Goal: Task Accomplishment & Management: Use online tool/utility

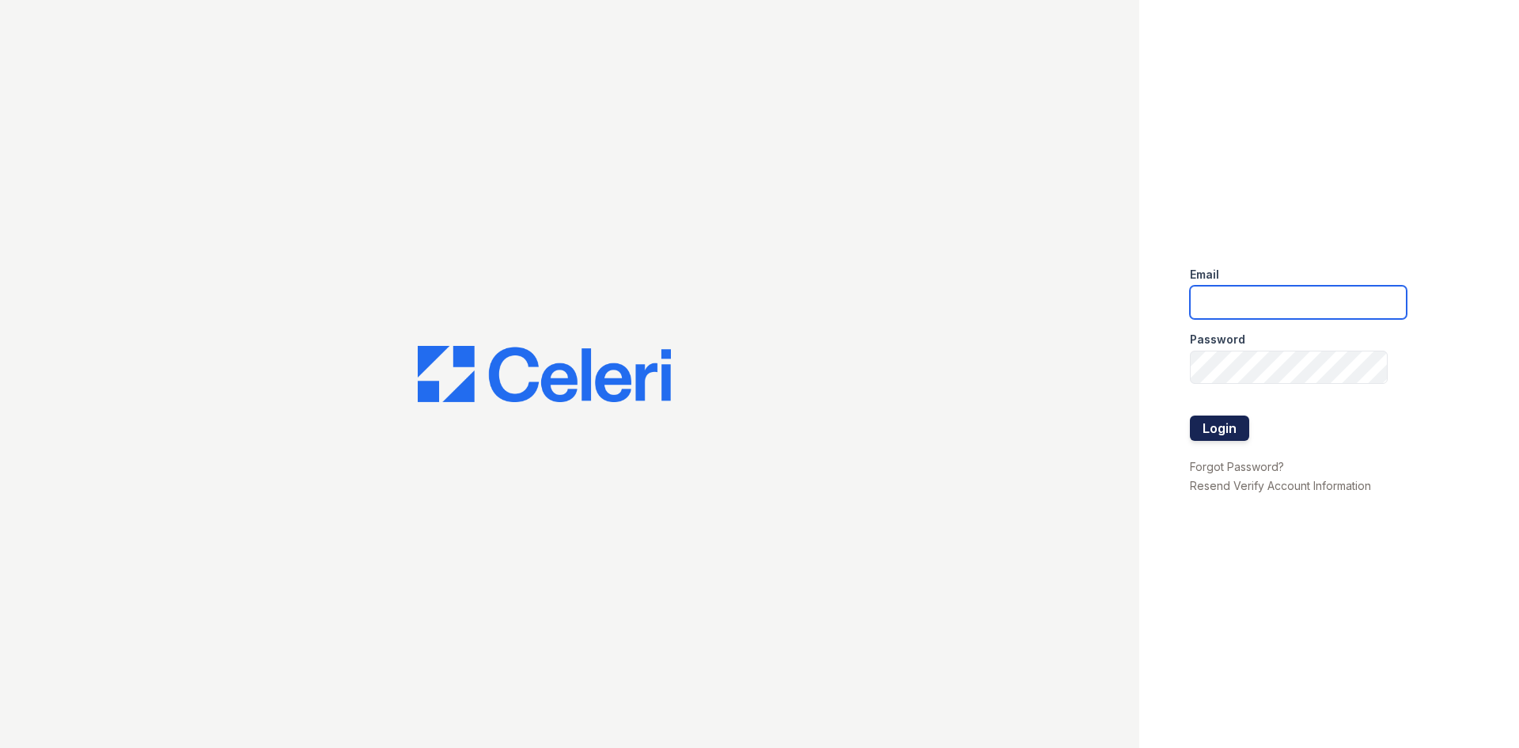
type input "renewonridgewoodtemp@trinity-pm.com"
click at [1240, 435] on button "Login" at bounding box center [1219, 427] width 59 height 25
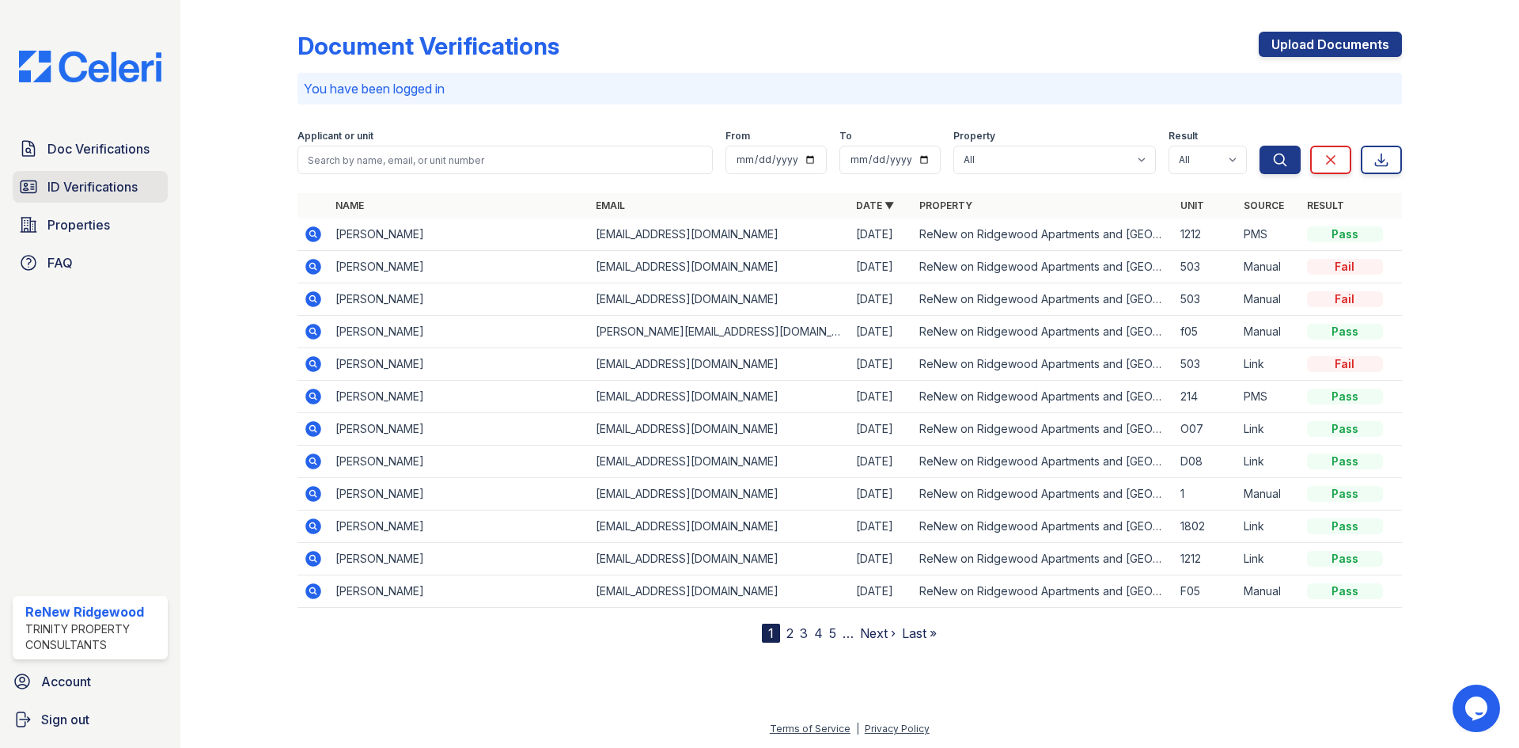
click at [120, 174] on link "ID Verifications" at bounding box center [90, 187] width 155 height 32
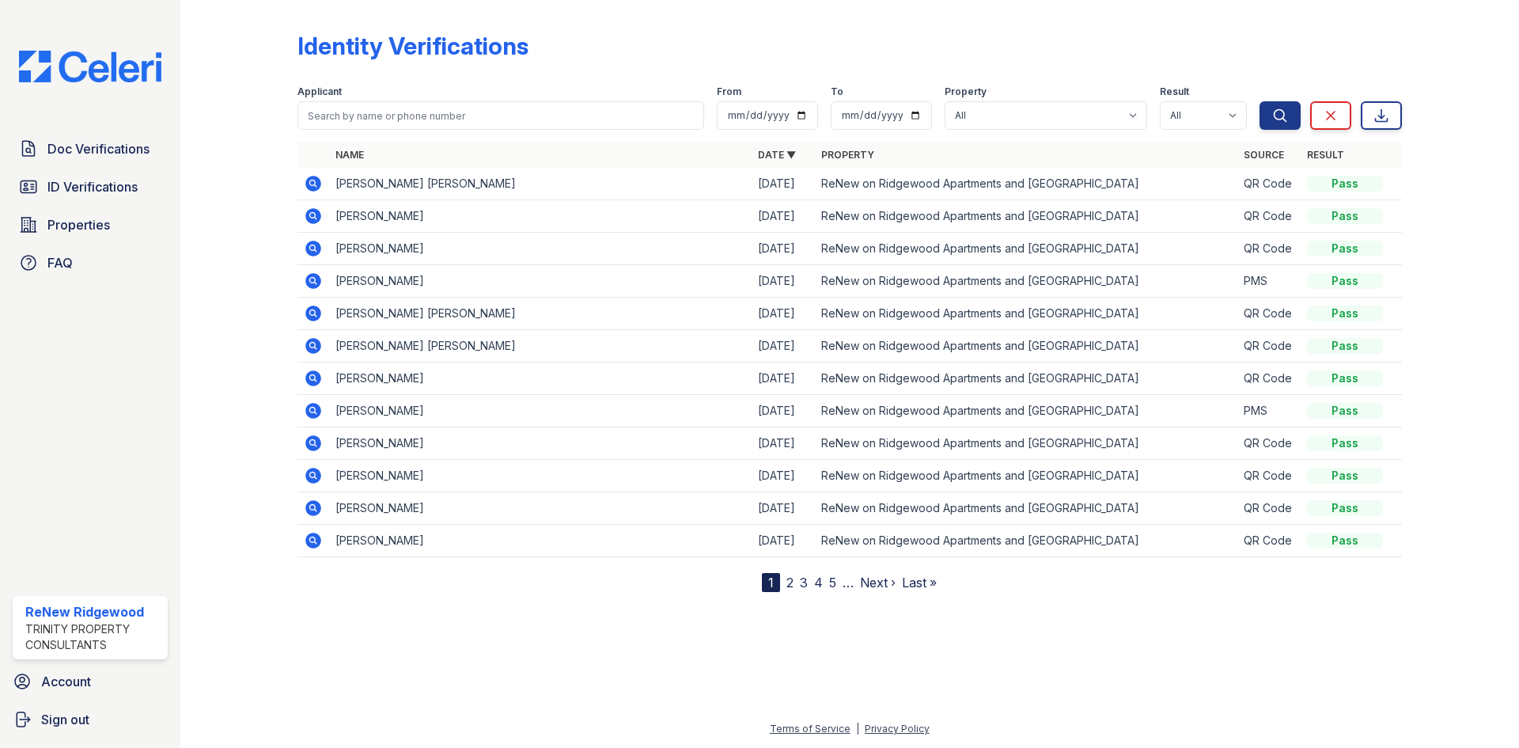
drag, startPoint x: 332, startPoint y: 214, endPoint x: 515, endPoint y: 212, distance: 183.6
click at [515, 212] on td "[PERSON_NAME]" at bounding box center [540, 216] width 423 height 32
copy td "[PERSON_NAME]"
click at [313, 213] on icon at bounding box center [313, 216] width 19 height 19
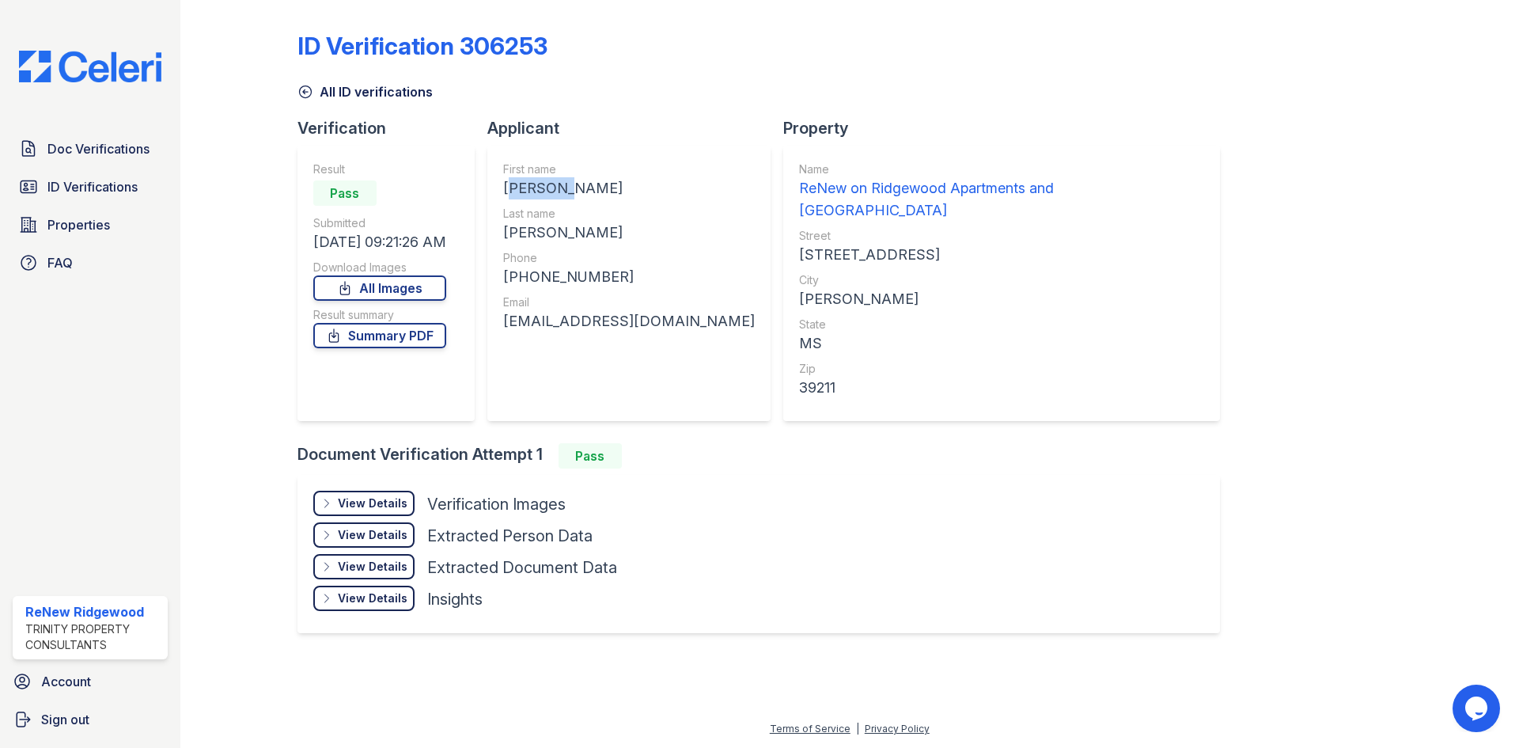
drag, startPoint x: 507, startPoint y: 184, endPoint x: 560, endPoint y: 188, distance: 52.4
click at [560, 188] on div "TIARRA CHRISTYANNA" at bounding box center [629, 188] width 252 height 22
copy div "TIARRA"
drag, startPoint x: 581, startPoint y: 233, endPoint x: 512, endPoint y: 235, distance: 68.9
click at [512, 235] on div "WILLIAMS" at bounding box center [629, 233] width 252 height 22
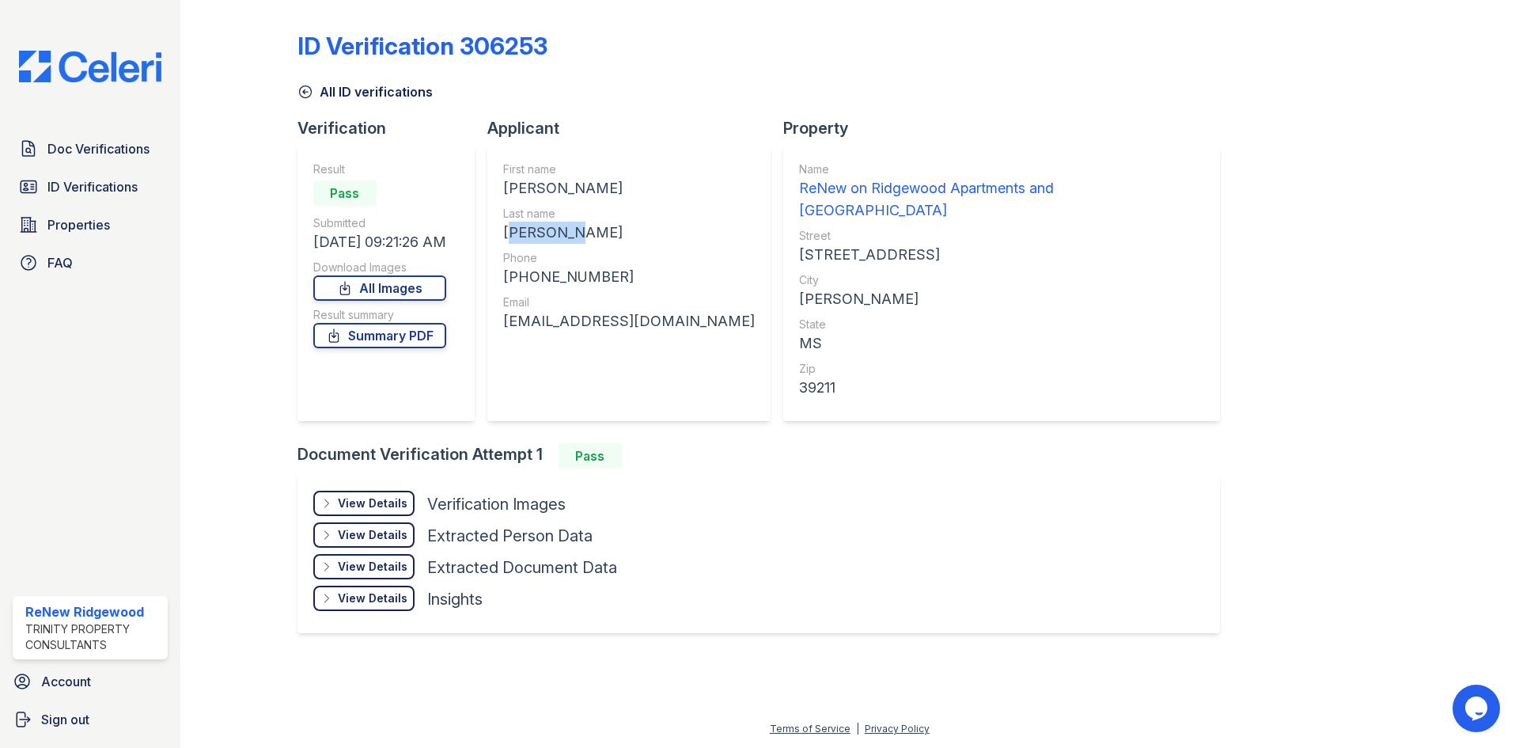
copy div "WILLIAMS"
click at [582, 286] on div "+16015405536" at bounding box center [629, 277] width 252 height 22
click at [581, 275] on div "+16015405536" at bounding box center [629, 277] width 252 height 22
copy div "16015405536"
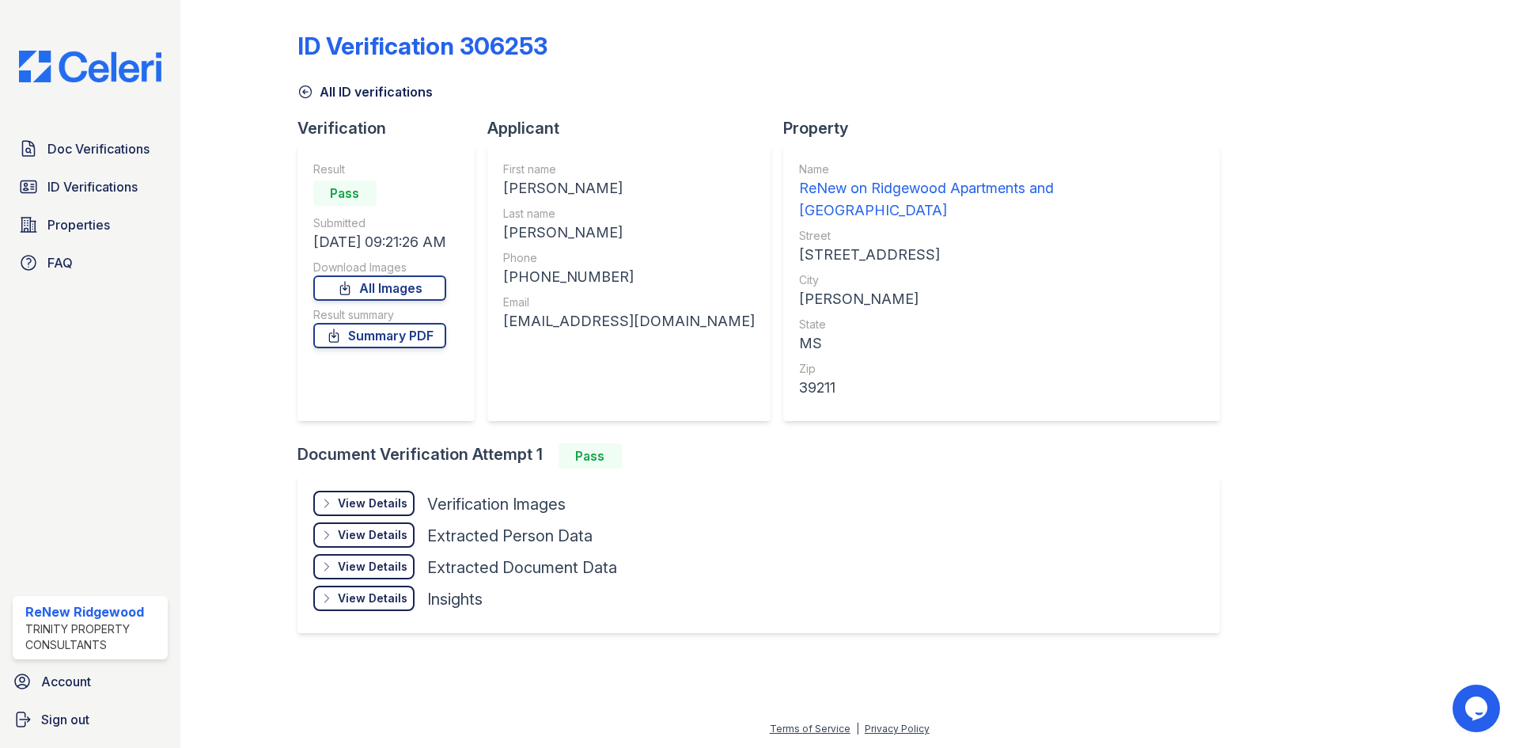
click at [595, 324] on div "ladytiarra08@gmail.com" at bounding box center [629, 321] width 252 height 22
copy div "ladytiarra08@gmail.com"
